Goal: Information Seeking & Learning: Learn about a topic

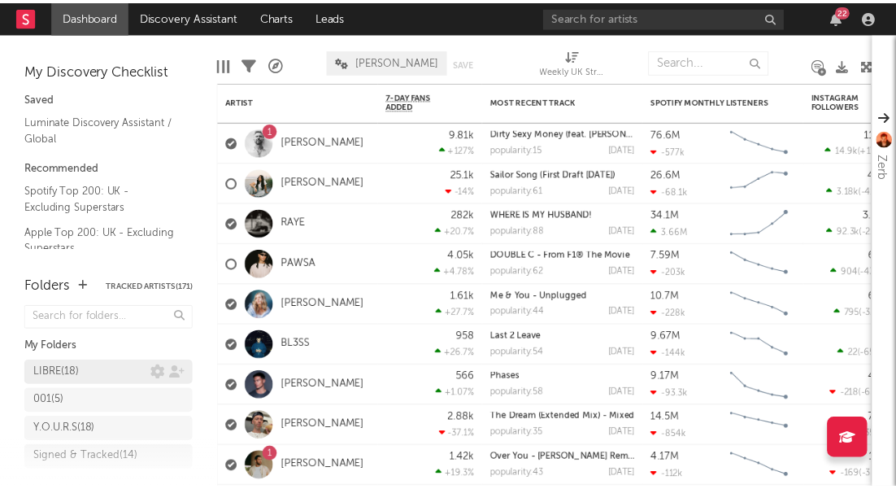
scroll to position [86, 0]
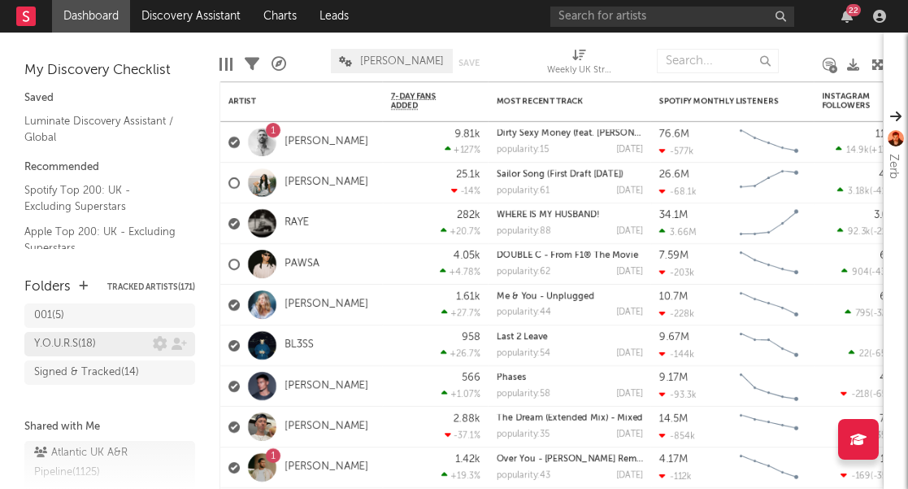
click at [76, 335] on div "Y.O.U.R.S ( 18 )" at bounding box center [65, 344] width 62 height 20
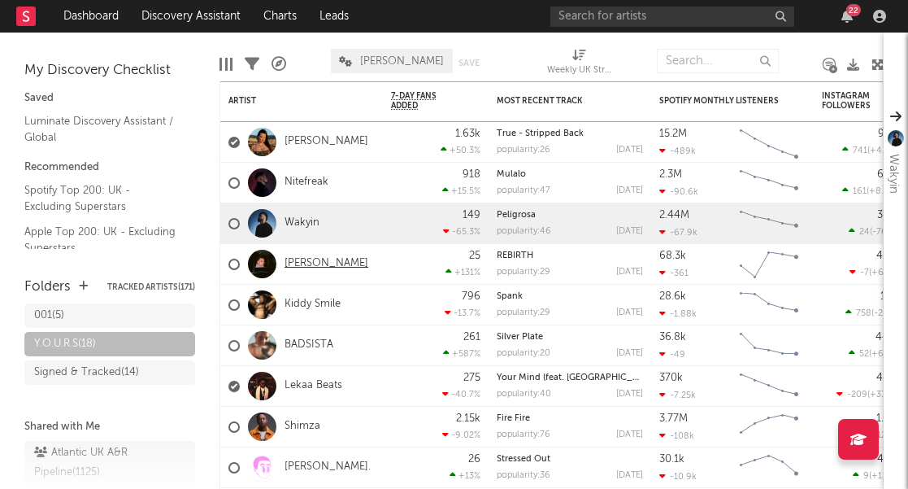
click at [314, 263] on link "[PERSON_NAME]" at bounding box center [326, 264] width 84 height 14
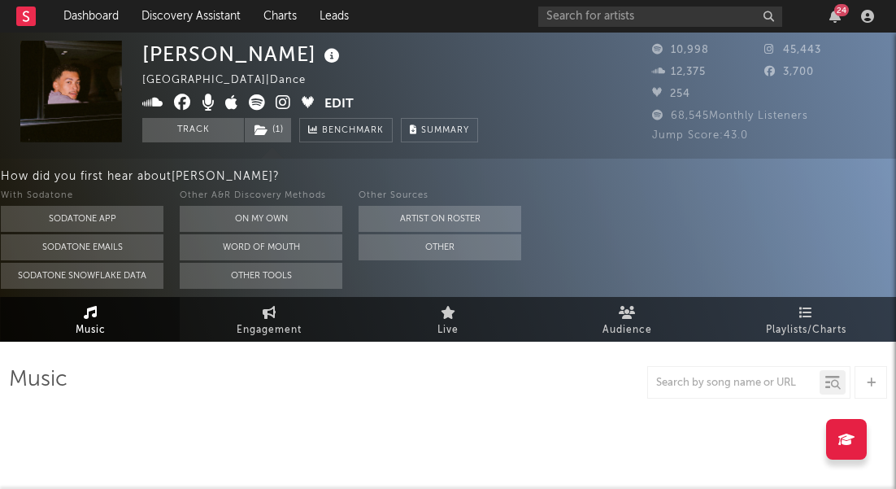
select select "6m"
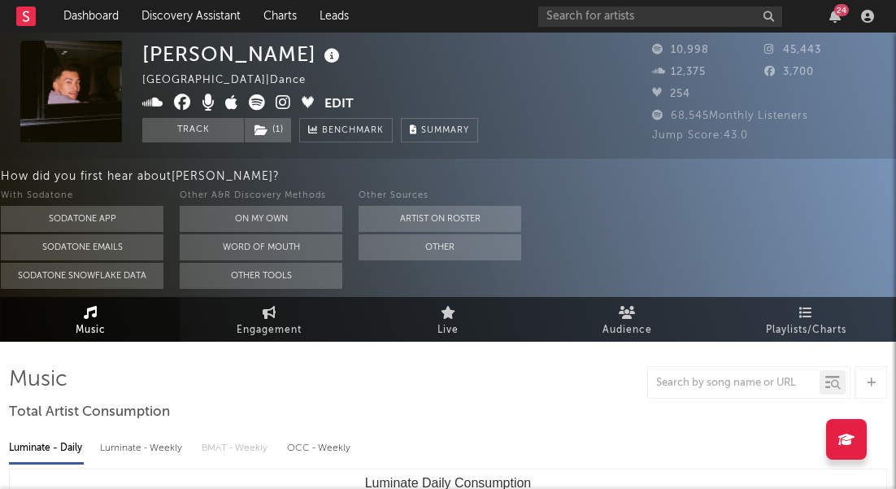
drag, startPoint x: 314, startPoint y: 52, endPoint x: 146, endPoint y: 55, distance: 167.5
click at [146, 55] on div "[PERSON_NAME]" at bounding box center [243, 54] width 202 height 27
click at [284, 104] on icon at bounding box center [283, 102] width 15 height 16
